Goal: Information Seeking & Learning: Check status

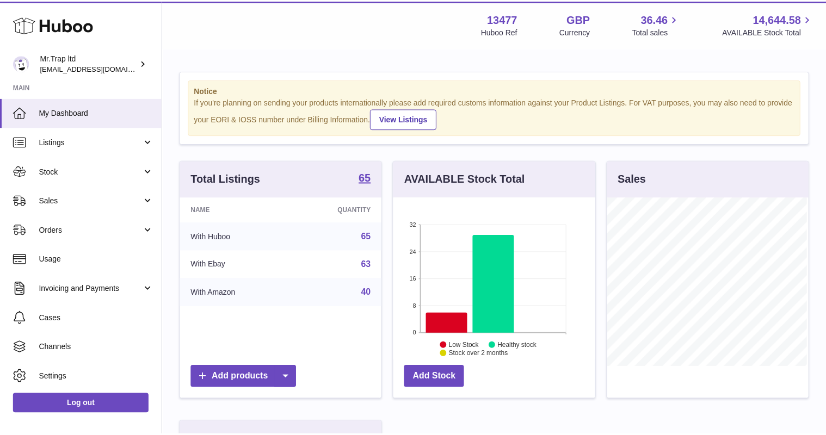
scroll to position [170, 203]
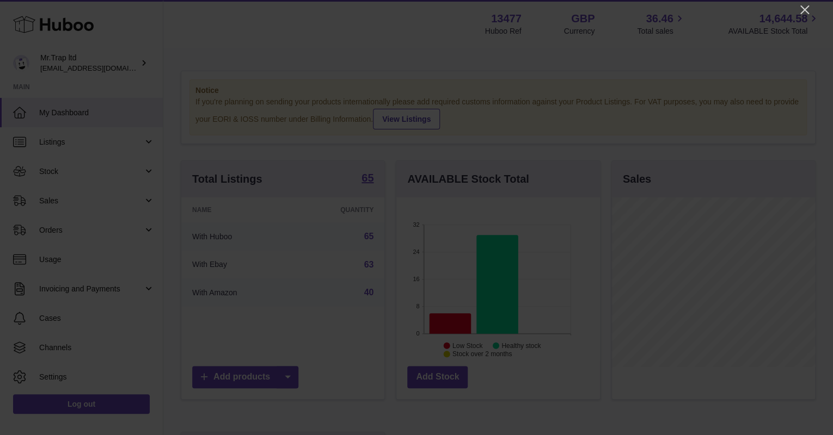
click at [810, 14] on icon "Close" at bounding box center [804, 9] width 13 height 13
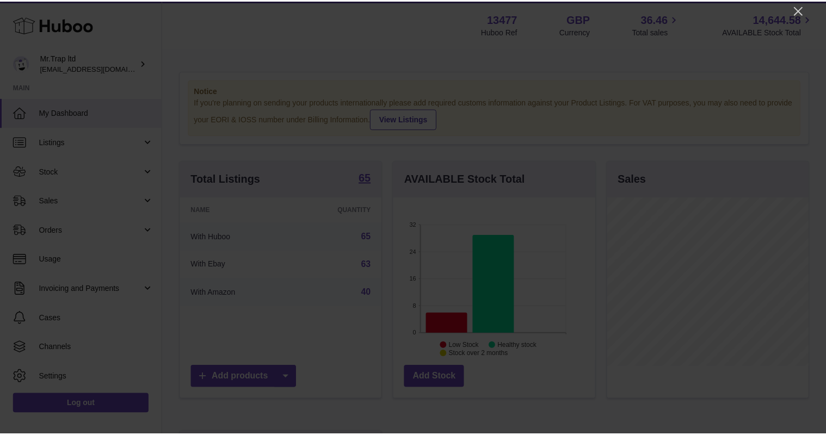
scroll to position [544113, 544081]
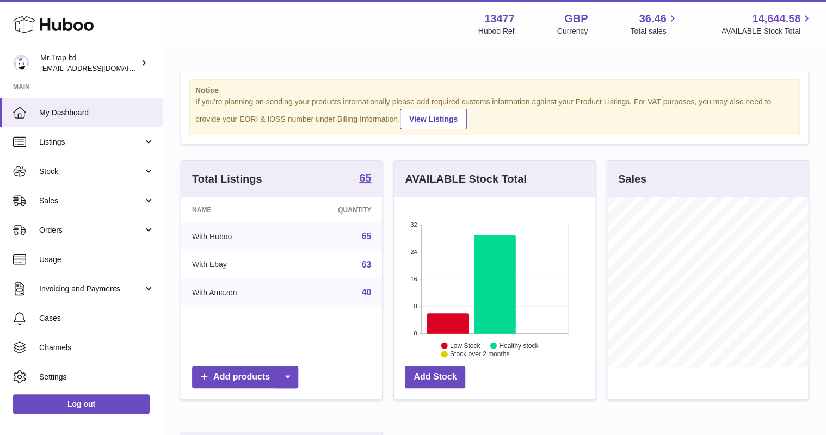
click at [89, 208] on link "Sales" at bounding box center [81, 200] width 163 height 29
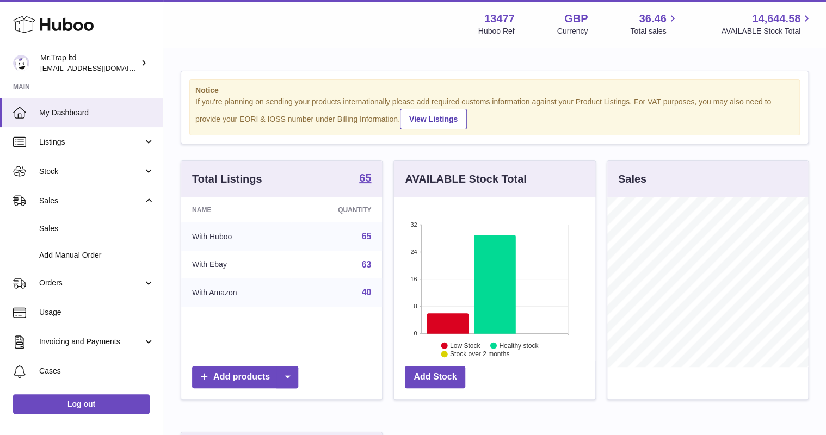
click at [85, 221] on link "Sales" at bounding box center [81, 229] width 163 height 27
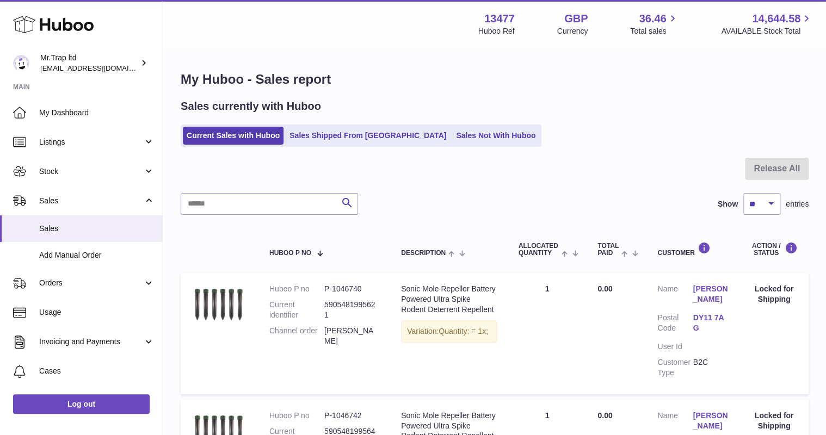
click at [452, 143] on link "Sales Not With Huboo" at bounding box center [495, 136] width 87 height 18
